Goal: Information Seeking & Learning: Learn about a topic

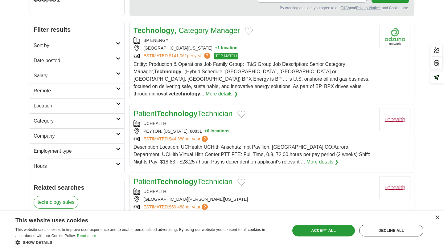
scroll to position [73, 0]
click at [100, 152] on h2 "Employment type" at bounding box center [75, 150] width 82 height 7
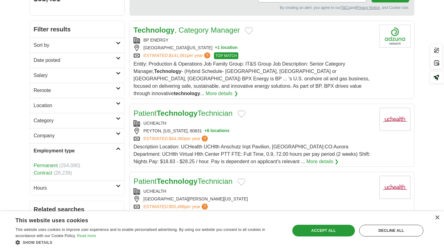
click at [56, 166] on link "Permanent" at bounding box center [46, 165] width 24 height 5
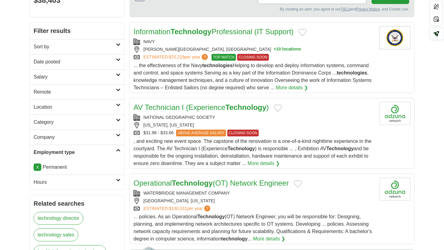
scroll to position [71, 0]
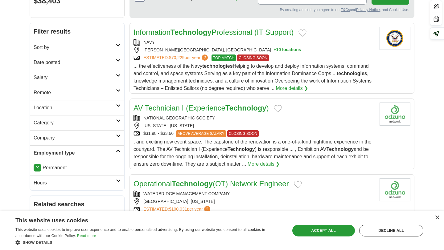
click at [116, 62] on link "Date posted" at bounding box center [77, 62] width 94 height 15
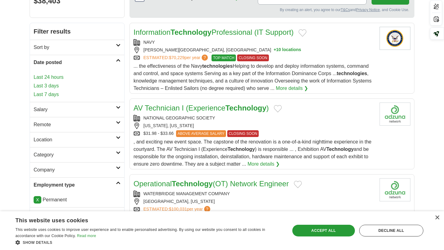
click at [64, 77] on link "Last 24 hours" at bounding box center [77, 77] width 87 height 7
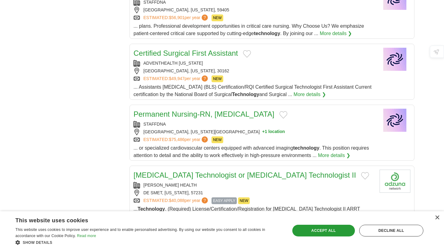
scroll to position [582, 0]
